Goal: Task Accomplishment & Management: Use online tool/utility

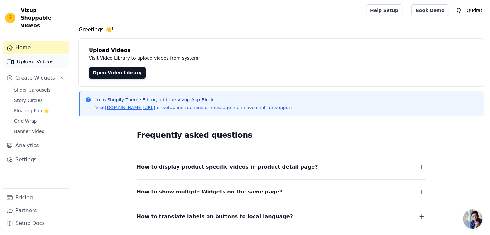
click at [38, 56] on link "Upload Videos" at bounding box center [36, 61] width 67 height 13
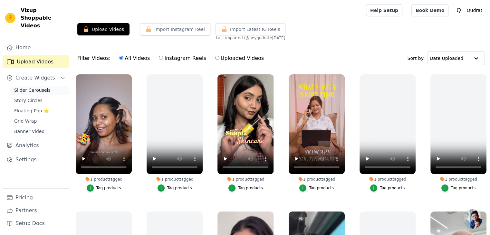
click at [32, 87] on span "Slider Carousels" at bounding box center [32, 90] width 36 height 6
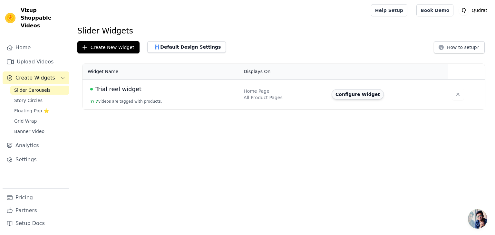
click at [346, 95] on button "Configure Widget" at bounding box center [358, 94] width 52 height 10
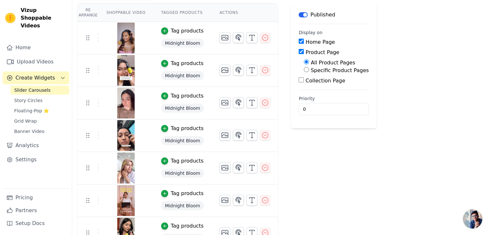
scroll to position [69, 0]
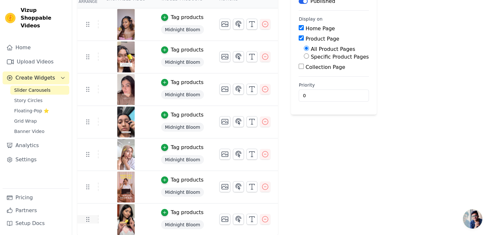
click at [85, 220] on icon at bounding box center [88, 220] width 8 height 8
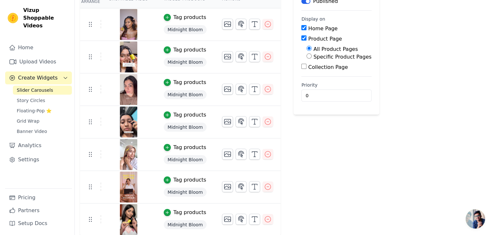
scroll to position [0, 0]
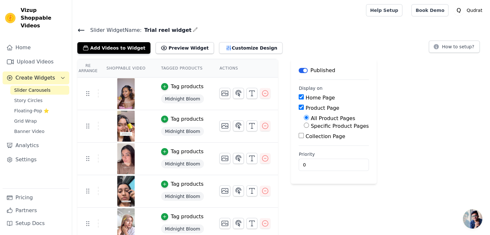
click at [269, 106] on tr "Tag products Midnight Bloom" at bounding box center [177, 94] width 201 height 33
click at [115, 48] on button "Add Videos to Widget" at bounding box center [113, 48] width 73 height 12
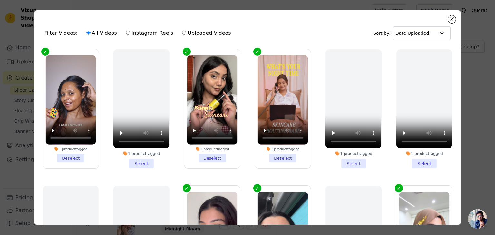
click at [126, 33] on input "Instagram Reels" at bounding box center [128, 33] width 4 height 4
radio input "true"
click at [126, 31] on input "Instagram Reels" at bounding box center [128, 33] width 4 height 4
click at [425, 33] on input "text" at bounding box center [415, 33] width 40 height 13
click at [418, 30] on input "text" at bounding box center [415, 33] width 40 height 13
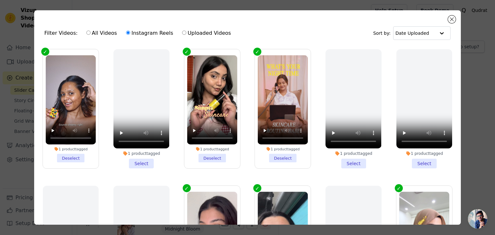
click at [182, 33] on input "Uploaded Videos" at bounding box center [184, 33] width 4 height 4
radio input "true"
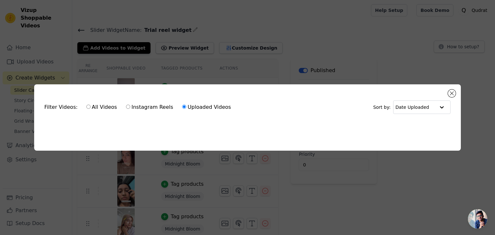
click at [126, 105] on input "Instagram Reels" at bounding box center [128, 107] width 4 height 4
radio input "true"
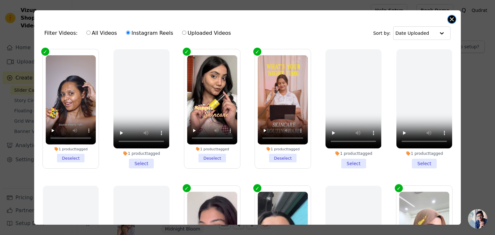
click at [453, 21] on button "Close modal" at bounding box center [452, 19] width 8 height 8
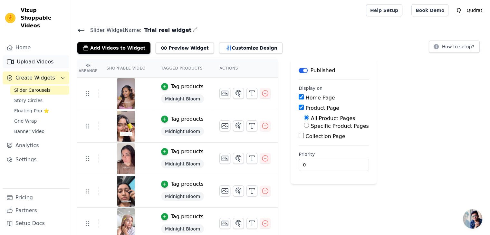
click at [43, 57] on link "Upload Videos" at bounding box center [36, 61] width 67 height 13
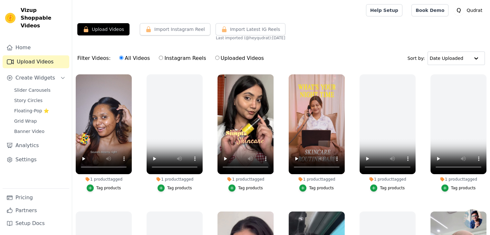
click at [159, 61] on label "Instagram Reels" at bounding box center [183, 58] width 48 height 8
click at [159, 60] on input "Instagram Reels" at bounding box center [161, 58] width 4 height 4
radio input "true"
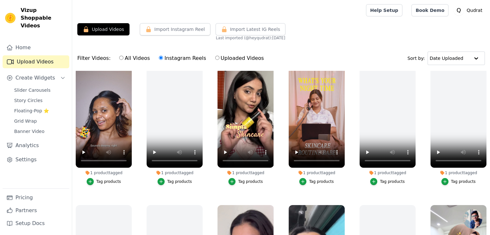
click at [119, 58] on input "All Videos" at bounding box center [121, 58] width 4 height 4
radio input "true"
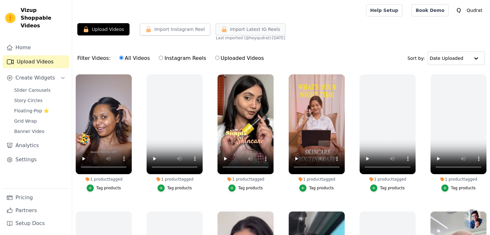
click at [230, 30] on span "Import Latest IG Reels" at bounding box center [255, 29] width 50 height 6
click at [224, 31] on button "Import Latest IG Reels" at bounding box center [251, 29] width 70 height 12
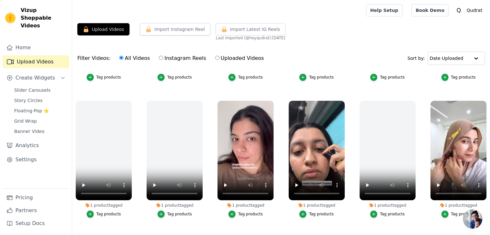
scroll to position [107, 0]
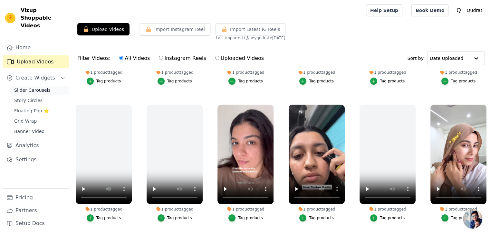
click at [41, 86] on link "Slider Carousels" at bounding box center [39, 90] width 59 height 9
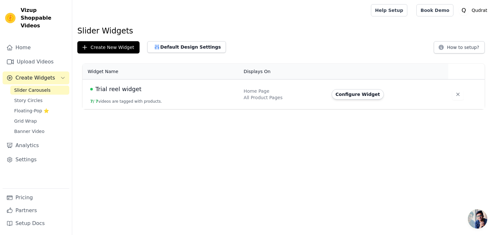
click at [110, 103] on button "7 / 7 videos are tagged with products." at bounding box center [126, 101] width 72 height 5
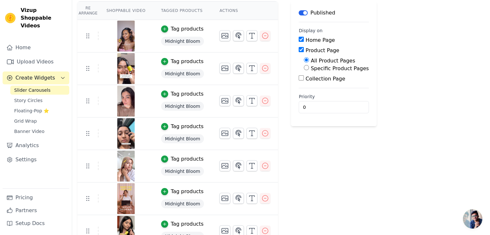
scroll to position [69, 0]
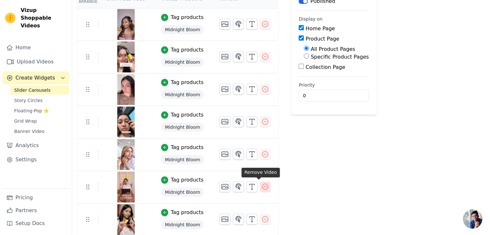
click at [262, 186] on icon "button" at bounding box center [266, 187] width 8 height 8
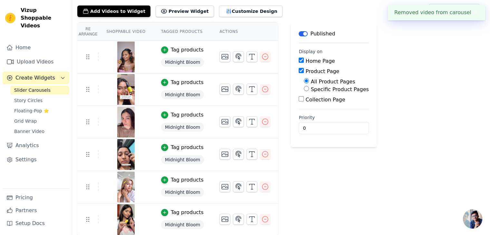
scroll to position [0, 0]
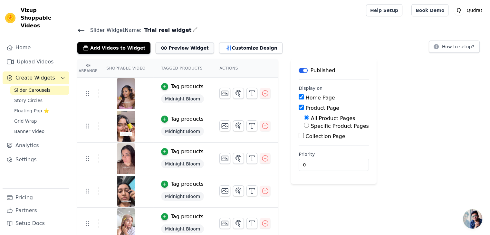
click at [161, 47] on icon at bounding box center [164, 48] width 6 height 6
click at [103, 50] on button "Add Videos to Widget" at bounding box center [113, 48] width 73 height 12
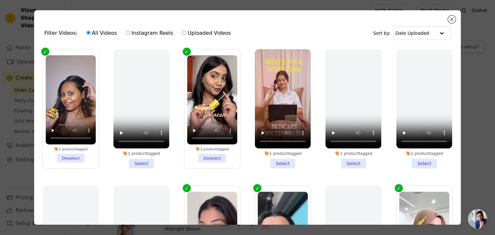
click at [126, 33] on label "Instagram Reels" at bounding box center [150, 33] width 48 height 8
click at [126, 33] on input "Instagram Reels" at bounding box center [128, 33] width 4 height 4
radio input "true"
click at [182, 33] on label "Uploaded Videos" at bounding box center [206, 33] width 49 height 8
click at [182, 33] on input "Uploaded Videos" at bounding box center [184, 33] width 4 height 4
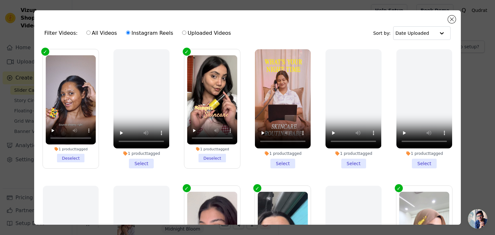
radio input "true"
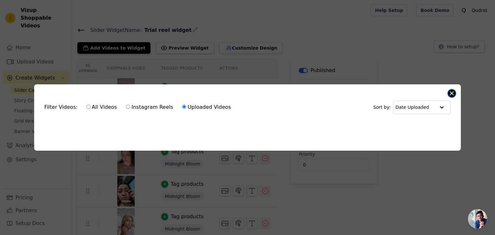
click at [451, 91] on button "Close modal" at bounding box center [452, 94] width 8 height 8
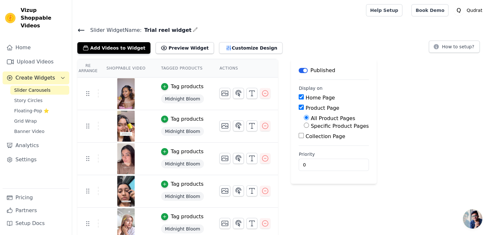
click at [450, 91] on div "Re Arrange Shoppable Video Tagged Products Actions Tag products Midnight Bloom …" at bounding box center [281, 166] width 418 height 214
click at [82, 27] on icon at bounding box center [81, 30] width 8 height 8
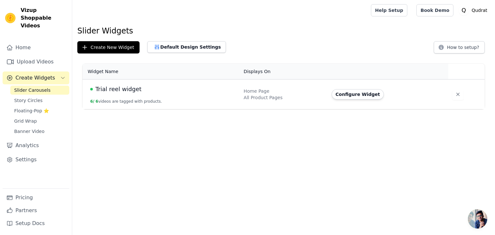
click at [26, 161] on div "Home Upload Videos Create Widgets Slider Carousels Story Circles Floating-Pop ⭐…" at bounding box center [36, 114] width 67 height 147
click at [29, 153] on link "Settings" at bounding box center [36, 159] width 67 height 13
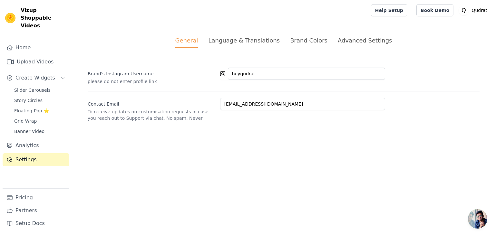
click at [302, 43] on div "Brand Colors" at bounding box center [308, 40] width 37 height 9
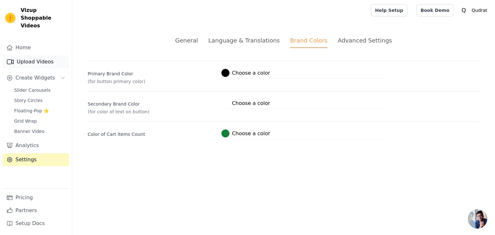
click at [34, 57] on link "Upload Videos" at bounding box center [36, 61] width 67 height 13
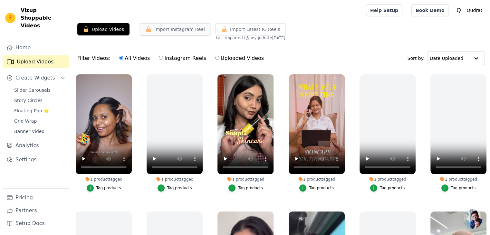
click at [158, 33] on button "Import Instagram Reel" at bounding box center [175, 29] width 71 height 12
click at [27, 118] on link "Grid Wrap" at bounding box center [39, 121] width 59 height 9
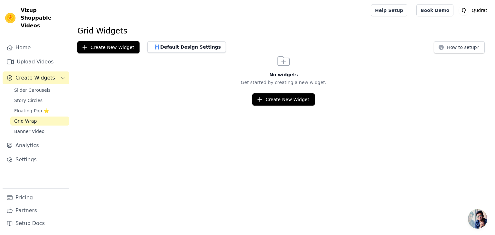
click at [27, 118] on link "Grid Wrap" at bounding box center [39, 121] width 59 height 9
click at [26, 128] on span "Banner Video" at bounding box center [29, 131] width 30 height 6
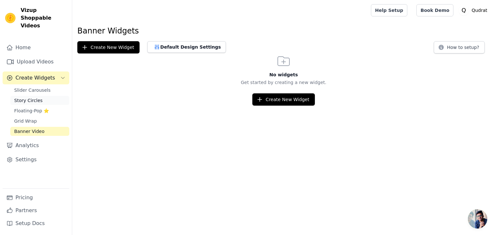
click at [29, 97] on span "Story Circles" at bounding box center [28, 100] width 28 height 6
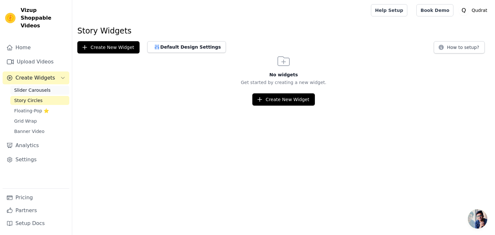
click at [35, 87] on span "Slider Carousels" at bounding box center [32, 90] width 36 height 6
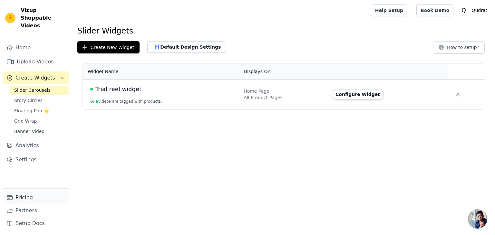
click at [21, 196] on link "Pricing" at bounding box center [36, 198] width 67 height 13
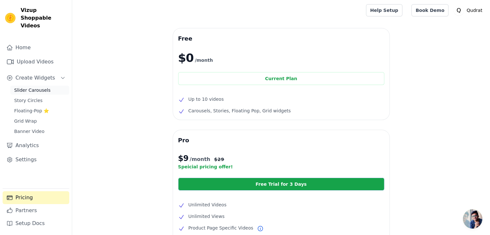
click at [34, 87] on span "Slider Carousels" at bounding box center [32, 90] width 36 height 6
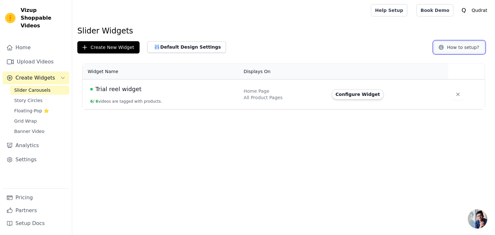
click at [465, 43] on button "How to setup?" at bounding box center [459, 47] width 51 height 12
click at [359, 96] on button "Configure Widget" at bounding box center [358, 94] width 52 height 10
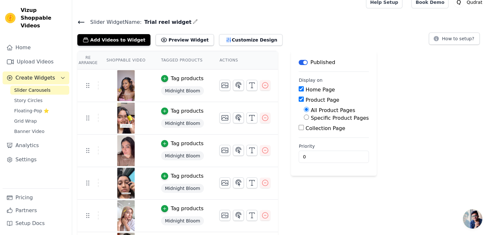
scroll to position [4, 0]
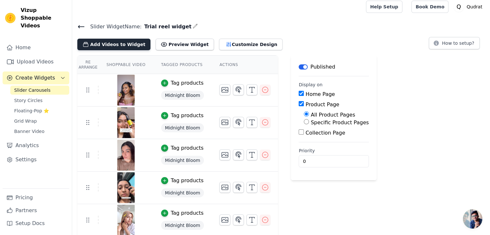
click at [110, 47] on button "Add Videos to Widget" at bounding box center [113, 45] width 73 height 12
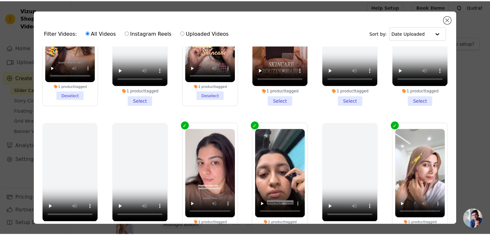
scroll to position [63, 0]
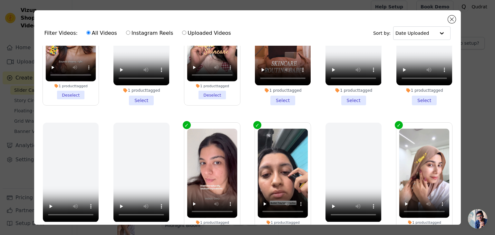
click at [286, 95] on li "1 product tagged Select" at bounding box center [283, 45] width 56 height 119
click at [0, 0] on input "1 product tagged Select" at bounding box center [0, 0] width 0 height 0
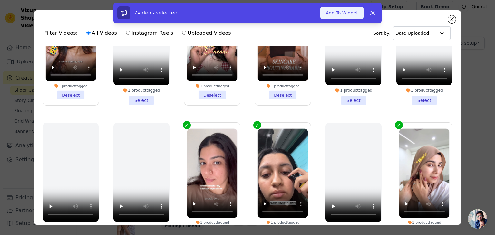
click at [351, 16] on button "Add To Widget" at bounding box center [342, 13] width 43 height 12
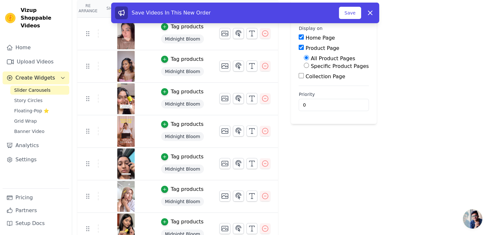
scroll to position [69, 0]
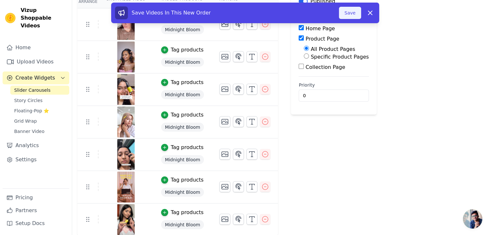
click at [354, 15] on button "Save" at bounding box center [350, 13] width 22 height 12
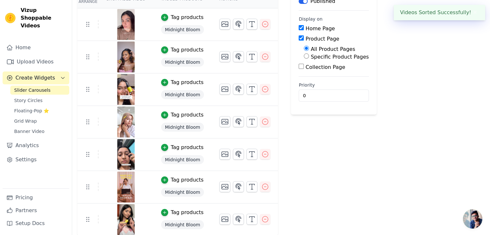
scroll to position [0, 0]
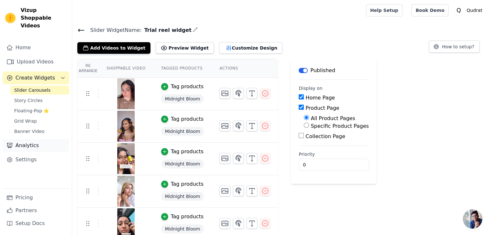
click at [32, 139] on link "Analytics" at bounding box center [36, 145] width 67 height 13
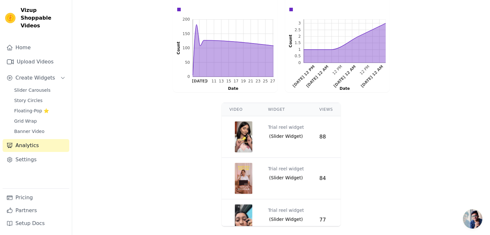
scroll to position [163, 0]
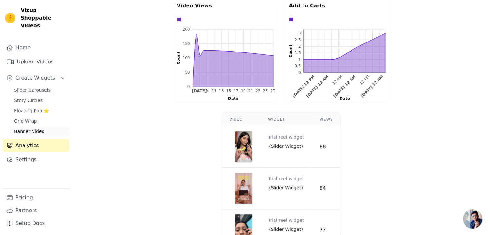
click at [39, 127] on link "Banner Video" at bounding box center [39, 131] width 59 height 9
